Goal: Transaction & Acquisition: Purchase product/service

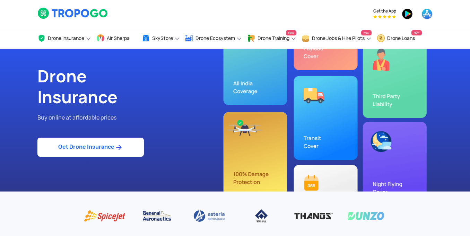
click at [80, 150] on link "Get Drone Insurance" at bounding box center [90, 146] width 107 height 19
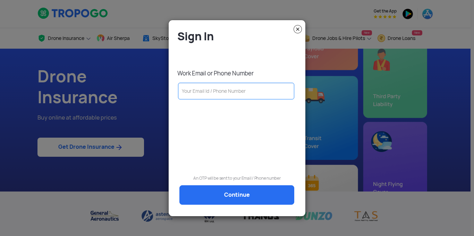
click at [222, 95] on input "text" at bounding box center [236, 91] width 116 height 17
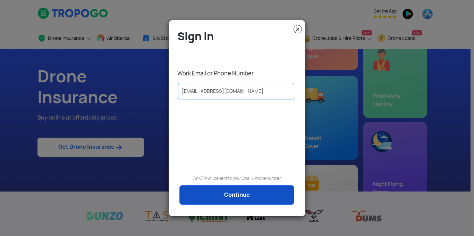
type input "[EMAIL_ADDRESS][DOMAIN_NAME]"
click at [221, 186] on link "Continue" at bounding box center [236, 194] width 115 height 19
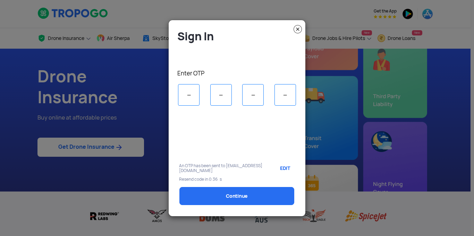
click at [282, 168] on link "EDIT" at bounding box center [283, 167] width 21 height 17
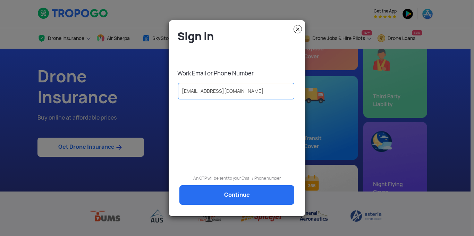
drag, startPoint x: 235, startPoint y: 90, endPoint x: 210, endPoint y: 93, distance: 24.8
click at [210, 93] on input "[EMAIL_ADDRESS][DOMAIN_NAME]" at bounding box center [236, 91] width 116 height 17
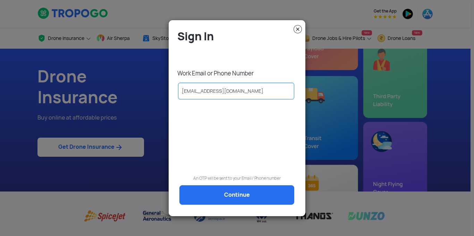
type input "[EMAIL_ADDRESS][DOMAIN_NAME]"
click at [214, 181] on p "An OTP will be sent to your Email / Phone number" at bounding box center [237, 178] width 126 height 7
click at [219, 186] on link "Continue" at bounding box center [236, 194] width 115 height 19
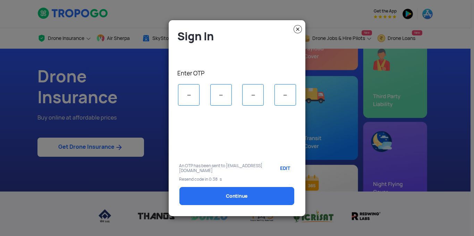
type input "4"
type input "0"
type input "4"
select select "1000000"
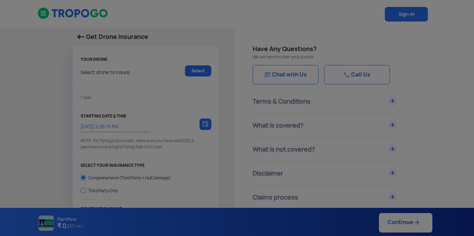
type input "[DATE] 2:15:00 PM"
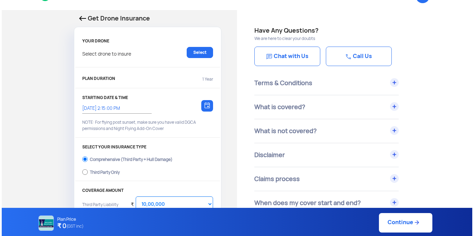
scroll to position [35, 0]
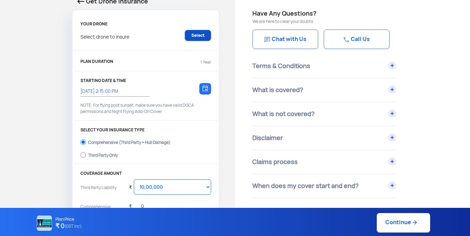
click at [193, 32] on link "Select" at bounding box center [198, 35] width 26 height 11
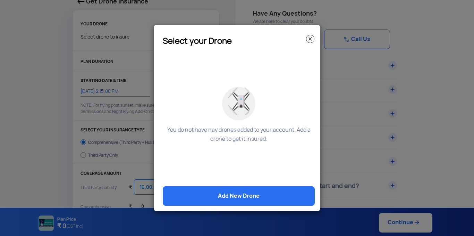
click at [310, 37] on img at bounding box center [310, 39] width 8 height 8
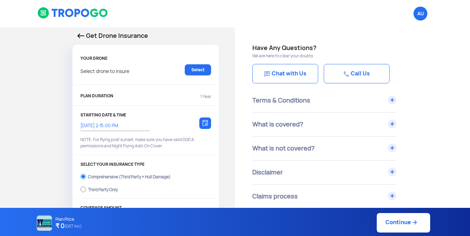
scroll to position [0, 0]
click at [423, 17] on span "AU Logout" at bounding box center [421, 14] width 14 height 14
click at [205, 65] on link "Select" at bounding box center [198, 70] width 26 height 11
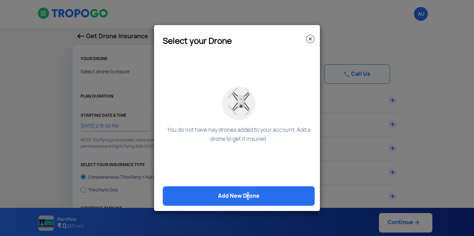
click at [245, 199] on link "Add New Drone" at bounding box center [239, 195] width 152 height 19
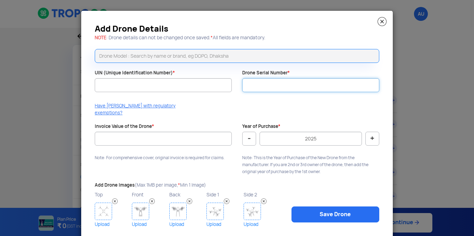
click at [254, 84] on input "Drone Serial Number *" at bounding box center [310, 85] width 137 height 14
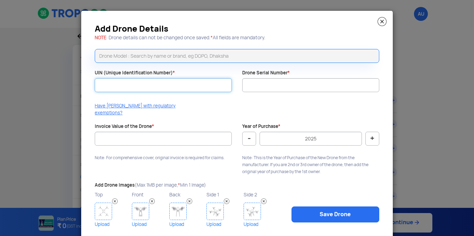
click at [205, 86] on input "UIN (Unique Identification Number) *" at bounding box center [163, 85] width 137 height 14
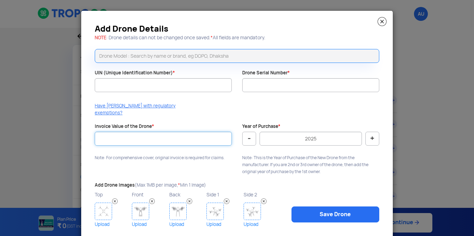
click at [180, 133] on input "Invoice Value of the Drone *" at bounding box center [163, 138] width 137 height 14
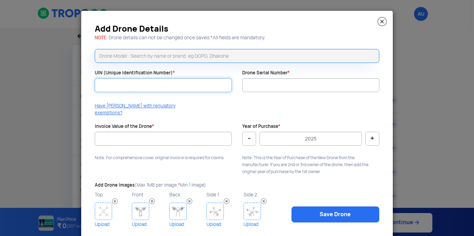
click at [193, 86] on input "UIN (Unique Identification Number) *" at bounding box center [163, 85] width 137 height 14
click at [258, 59] on input "text" at bounding box center [237, 56] width 284 height 14
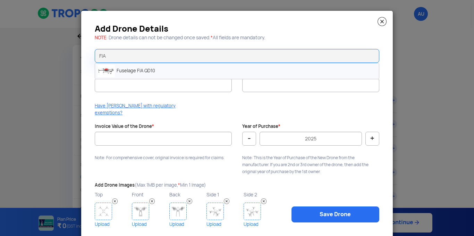
click at [240, 67] on li "Fuselage FIA QD10" at bounding box center [237, 71] width 284 height 16
type input "Fuselage FIA QD10"
click at [205, 99] on div "Add Drone Details NOTE : Drone details can not be changed once saved. * All fie…" at bounding box center [237, 127] width 312 height 233
click at [377, 24] on img at bounding box center [381, 21] width 9 height 9
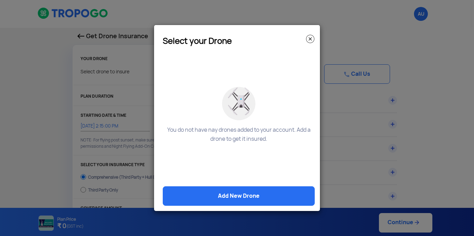
click at [312, 42] on img at bounding box center [310, 39] width 8 height 8
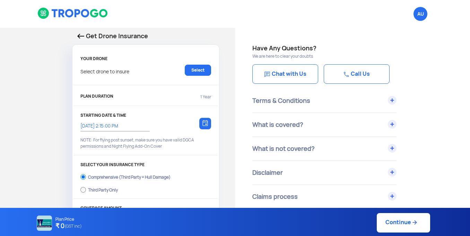
click at [78, 32] on p "Get Drone Insurance" at bounding box center [145, 36] width 137 height 10
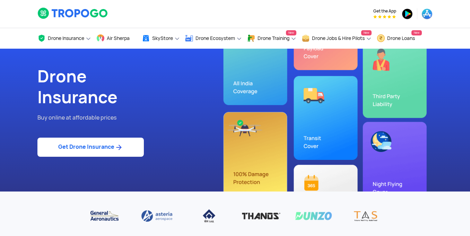
click at [120, 144] on img at bounding box center [118, 147] width 9 height 8
select select "1000000"
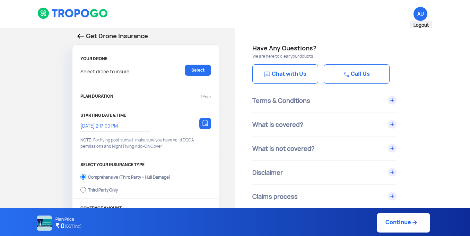
click at [423, 10] on span "AU Logout" at bounding box center [421, 14] width 14 height 14
click at [424, 25] on li "AU Logout" at bounding box center [421, 14] width 24 height 28
click at [415, 12] on span "AU Logout" at bounding box center [421, 14] width 14 height 14
click at [422, 26] on span "Logout" at bounding box center [421, 25] width 22 height 9
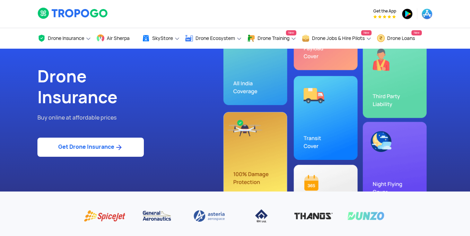
click at [123, 146] on img at bounding box center [118, 147] width 9 height 8
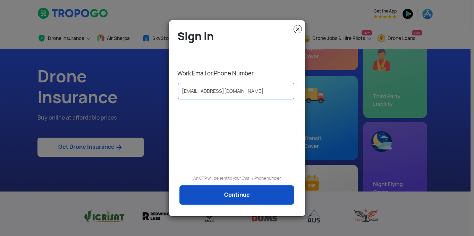
type input "[EMAIL_ADDRESS][DOMAIN_NAME]"
click at [245, 199] on link "Continue" at bounding box center [236, 194] width 115 height 19
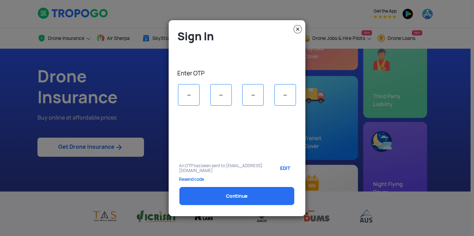
click at [311, 66] on modal-container "Sign In Enter OTP An OTP has been sent to [EMAIL_ADDRESS][DOMAIN_NAME] EDIT Res…" at bounding box center [237, 118] width 474 height 236
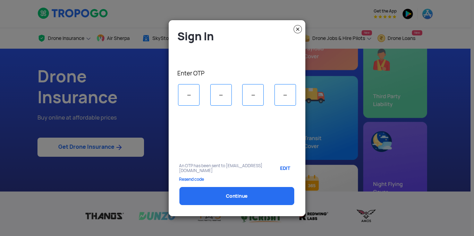
click at [189, 100] on input "tel" at bounding box center [189, 95] width 22 height 22
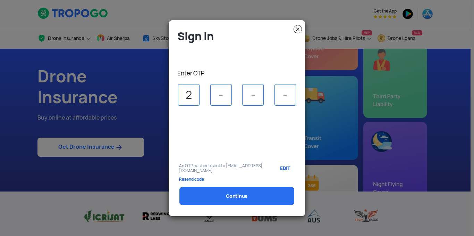
type input "2"
type input "7"
type input "0"
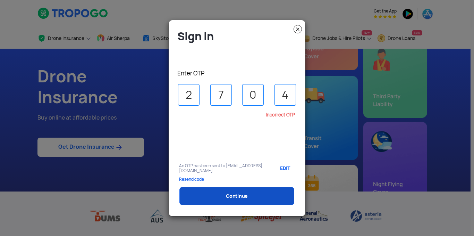
type input "4"
click at [211, 193] on link "Continue" at bounding box center [236, 196] width 115 height 18
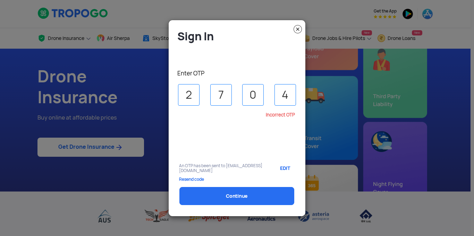
click at [288, 96] on input "4" at bounding box center [285, 95] width 22 height 22
click at [287, 96] on input "4" at bounding box center [285, 95] width 22 height 22
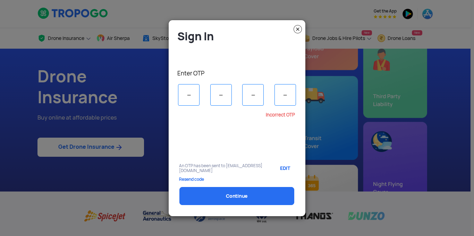
click at [195, 180] on p "Resend code" at bounding box center [237, 179] width 116 height 5
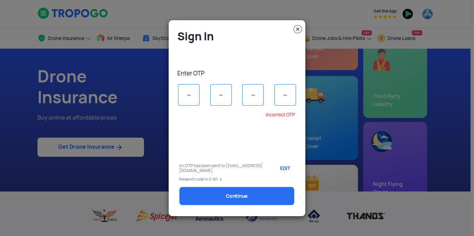
click at [191, 97] on input "tel" at bounding box center [189, 95] width 22 height 22
type input "2"
type input "7"
type input "0"
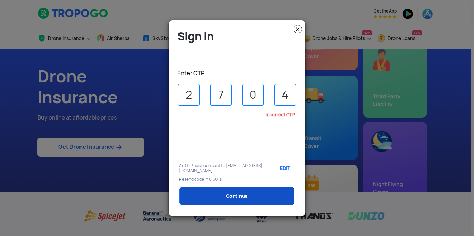
type input "4"
click at [225, 200] on link "Continue" at bounding box center [236, 196] width 115 height 18
click at [226, 200] on link "Continue" at bounding box center [236, 196] width 115 height 18
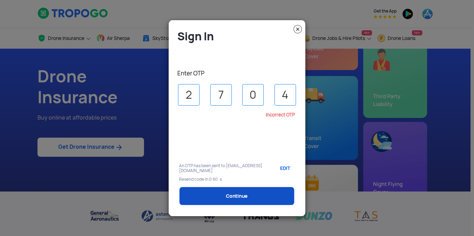
click at [226, 200] on link "Continue" at bounding box center [236, 196] width 115 height 18
click at [226, 199] on link "Continue" at bounding box center [236, 196] width 115 height 18
click at [228, 196] on link "Continue" at bounding box center [236, 196] width 115 height 18
click at [229, 196] on link "Continue" at bounding box center [236, 196] width 115 height 18
click at [235, 193] on link "Continue" at bounding box center [236, 196] width 115 height 18
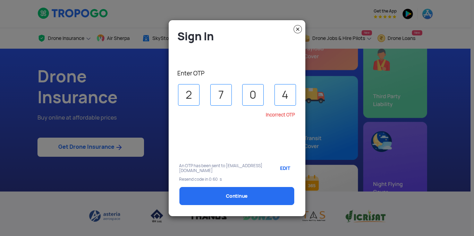
drag, startPoint x: 287, startPoint y: 96, endPoint x: 272, endPoint y: 103, distance: 16.0
click at [272, 103] on div "2 7 0 4" at bounding box center [237, 95] width 126 height 22
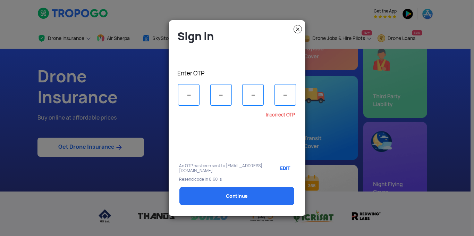
click at [236, 124] on div "Incorrect OTP" at bounding box center [234, 135] width 121 height 47
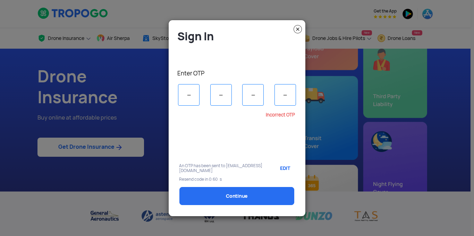
click at [297, 28] on img at bounding box center [297, 29] width 8 height 8
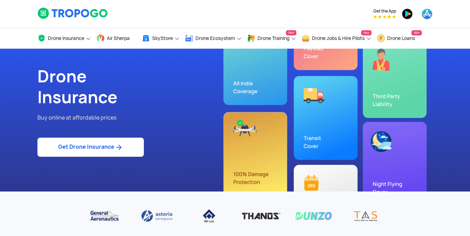
click at [112, 150] on link "Get Drone Insurance" at bounding box center [90, 146] width 107 height 19
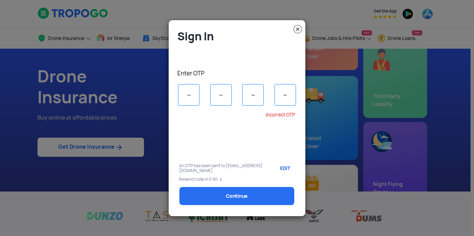
click at [281, 167] on link "EDIT" at bounding box center [283, 167] width 21 height 17
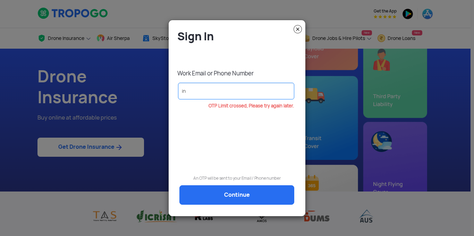
type input "i"
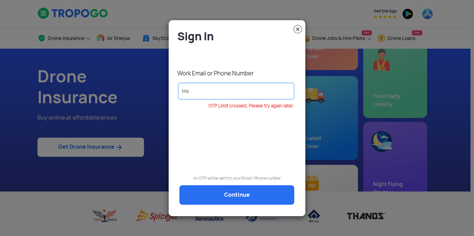
type input "M"
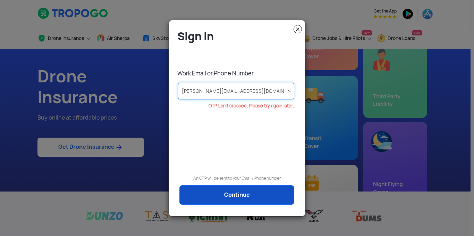
type input "[PERSON_NAME][EMAIL_ADDRESS][DOMAIN_NAME]"
click at [241, 191] on link "Continue" at bounding box center [236, 194] width 115 height 19
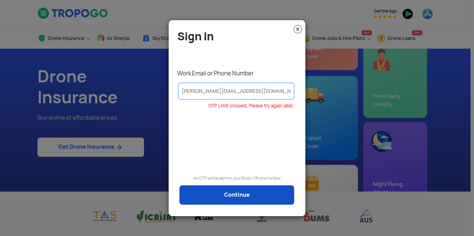
click at [241, 191] on link "Continue" at bounding box center [236, 194] width 115 height 19
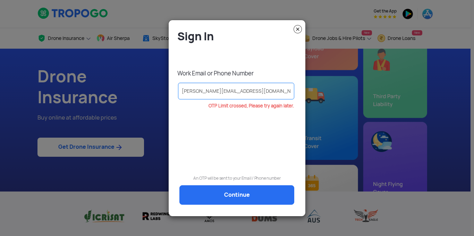
click at [298, 24] on div "Sign In Work Email or Phone Number [PERSON_NAME][EMAIL_ADDRESS][DOMAIN_NAME] OT…" at bounding box center [237, 118] width 137 height 189
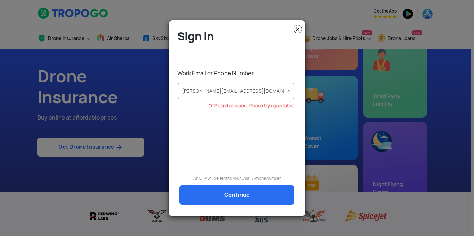
click at [298, 30] on img at bounding box center [297, 29] width 8 height 8
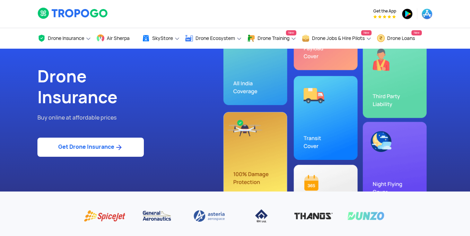
click at [126, 150] on link "Get Drone Insurance" at bounding box center [90, 146] width 107 height 19
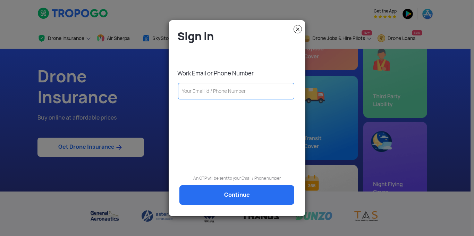
click at [223, 93] on input "text" at bounding box center [236, 91] width 116 height 17
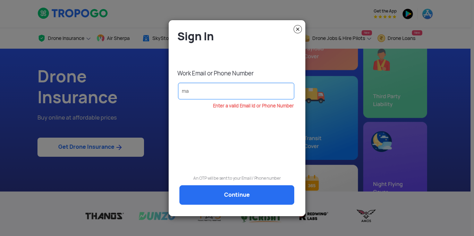
type input "m"
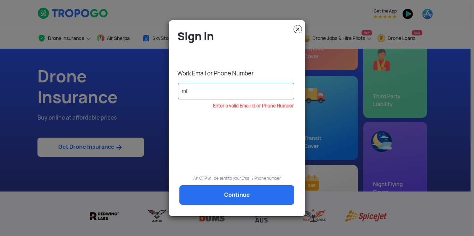
type input "m"
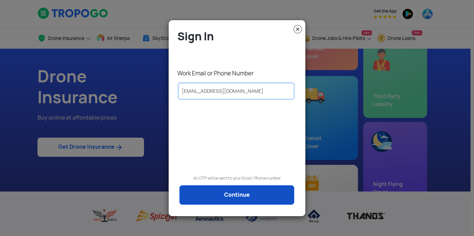
type input "sales@fuselage.co.in"
click at [237, 194] on link "Continue" at bounding box center [236, 194] width 115 height 19
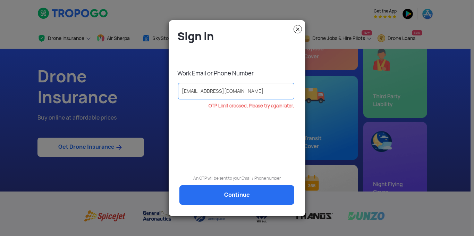
click at [297, 34] on h4 "Sign In" at bounding box center [238, 36] width 123 height 14
click at [297, 28] on img at bounding box center [297, 29] width 8 height 8
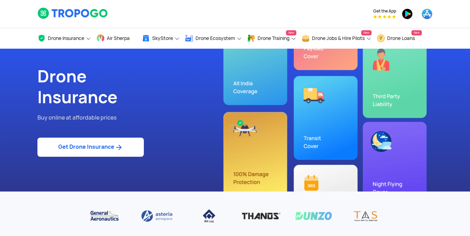
select select "1000000"
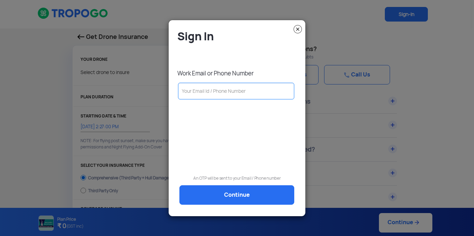
click at [296, 29] on img at bounding box center [297, 29] width 8 height 8
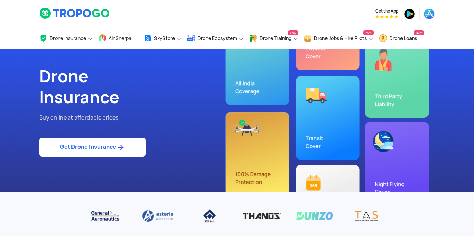
select select "1000000"
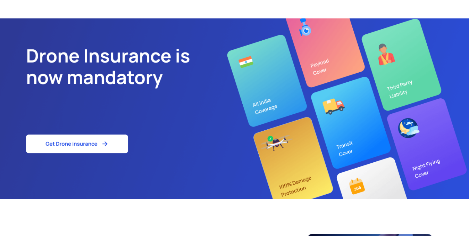
scroll to position [173, 0]
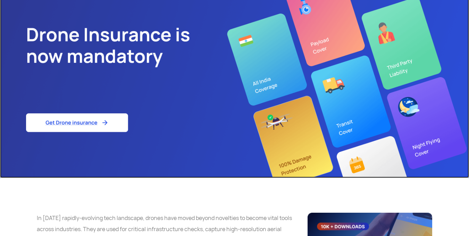
click at [112, 125] on img at bounding box center [234, 87] width 469 height 180
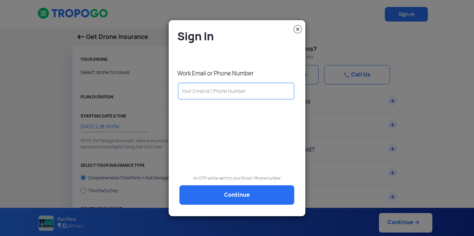
select select "1000000"
click at [252, 92] on input "text" at bounding box center [236, 91] width 116 height 17
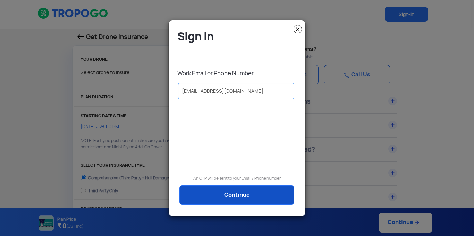
type input "[EMAIL_ADDRESS][DOMAIN_NAME]"
click at [224, 201] on link "Continue" at bounding box center [236, 194] width 115 height 19
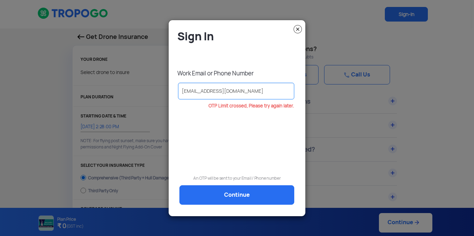
click at [300, 28] on img at bounding box center [297, 29] width 8 height 8
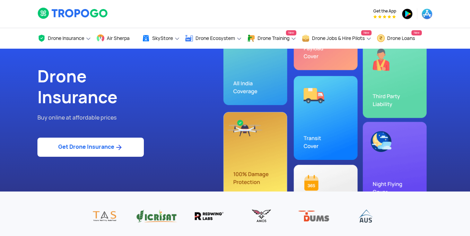
select select "1000000"
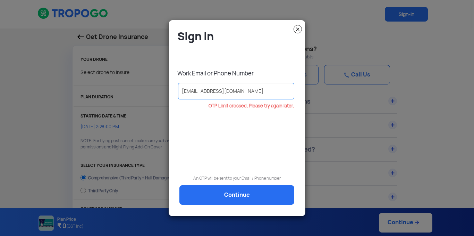
click at [301, 29] on img at bounding box center [297, 29] width 8 height 8
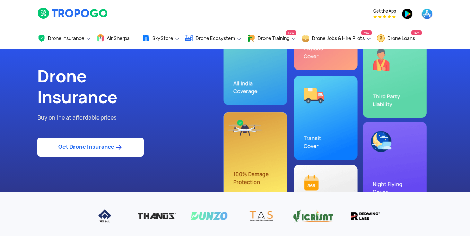
click at [95, 149] on link "Get Drone Insurance" at bounding box center [90, 146] width 107 height 19
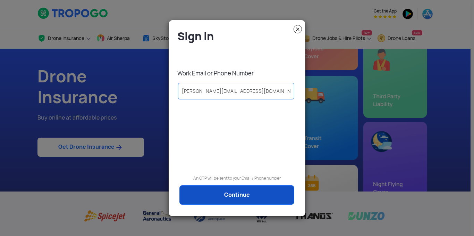
type input "midhun@fuselage.co.in"
click at [244, 203] on link "Continue" at bounding box center [236, 194] width 115 height 19
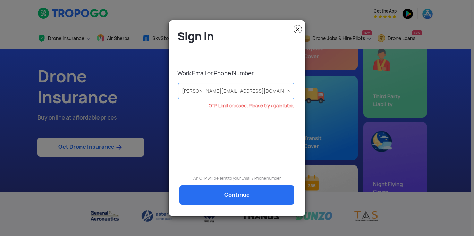
click at [295, 31] on img at bounding box center [297, 29] width 8 height 8
